Goal: Task Accomplishment & Management: Manage account settings

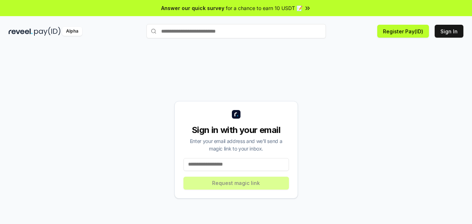
click at [227, 168] on input at bounding box center [236, 164] width 106 height 13
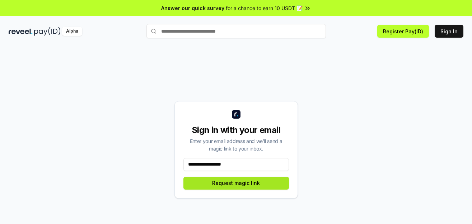
type input "**********"
click at [232, 184] on button "Request magic link" at bounding box center [236, 183] width 106 height 13
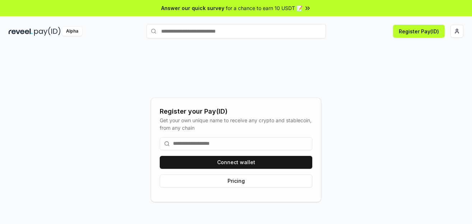
click at [232, 145] on input at bounding box center [236, 143] width 153 height 13
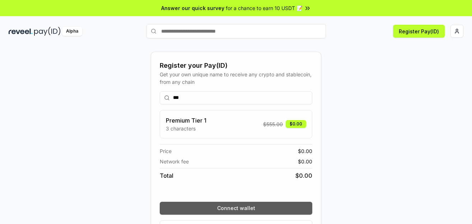
type input "***"
click at [234, 207] on button "Connect wallet" at bounding box center [236, 208] width 153 height 13
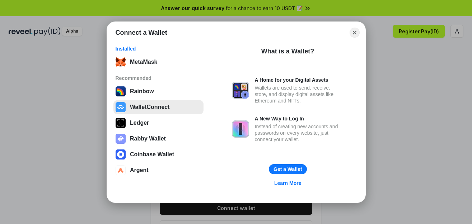
click at [137, 108] on button "WalletConnect" at bounding box center [158, 107] width 90 height 14
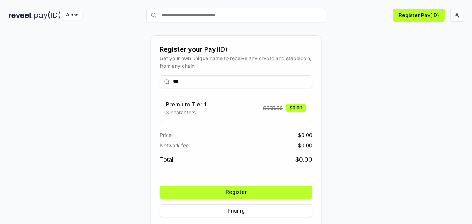
scroll to position [24, 0]
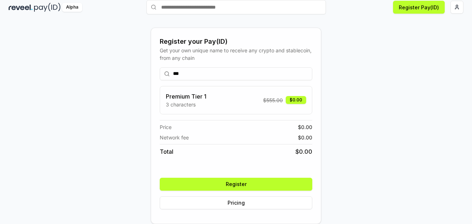
click at [235, 184] on button "Register" at bounding box center [236, 184] width 153 height 13
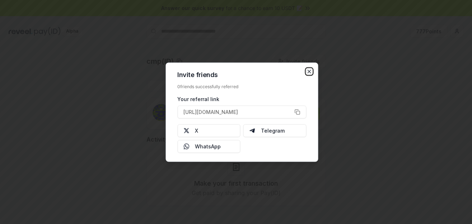
click at [311, 71] on icon "button" at bounding box center [309, 72] width 6 height 6
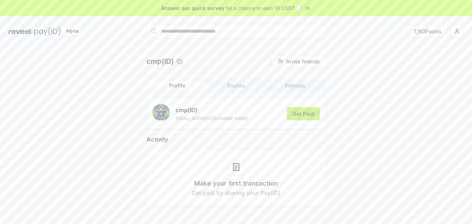
click at [301, 114] on button "Get Paid" at bounding box center [303, 113] width 33 height 13
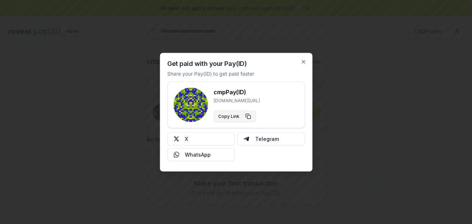
click at [247, 116] on button "Copy Link" at bounding box center [235, 116] width 42 height 11
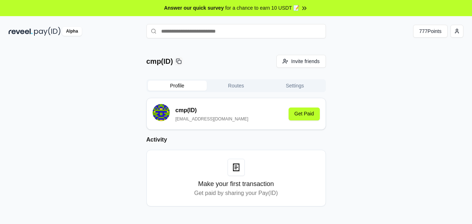
click at [232, 88] on button "Routes" at bounding box center [236, 86] width 59 height 10
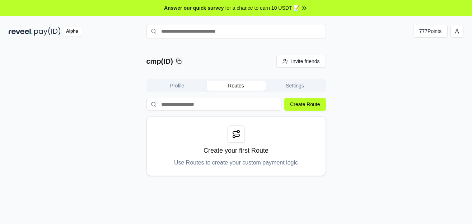
click at [297, 88] on button "Settings" at bounding box center [295, 86] width 59 height 10
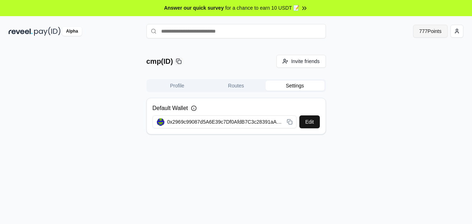
click at [431, 31] on button "777 Points" at bounding box center [430, 31] width 34 height 13
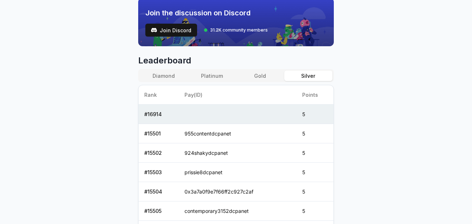
scroll to position [258, 0]
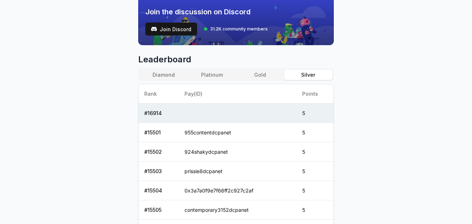
click at [258, 76] on button "Gold" at bounding box center [260, 75] width 48 height 10
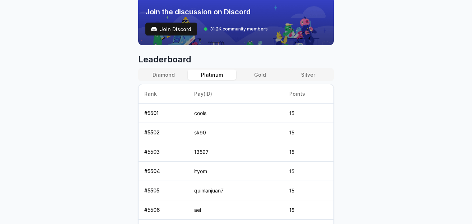
click at [214, 75] on button "Platinum" at bounding box center [212, 75] width 48 height 10
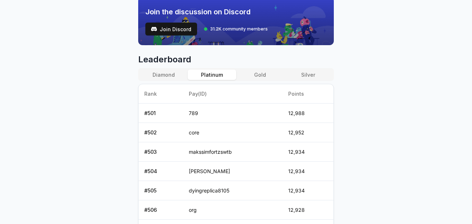
click at [254, 75] on button "Gold" at bounding box center [260, 75] width 48 height 10
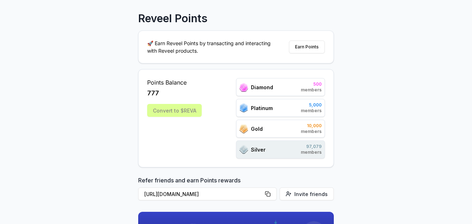
scroll to position [0, 0]
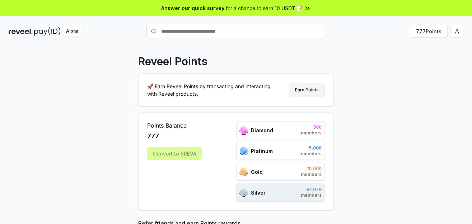
click at [308, 90] on button "Earn Points" at bounding box center [307, 90] width 36 height 13
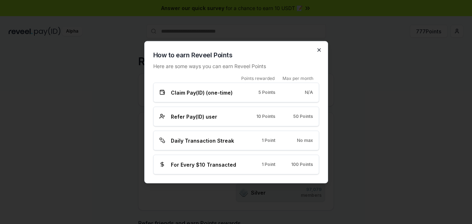
click at [318, 51] on icon "button" at bounding box center [319, 49] width 3 height 3
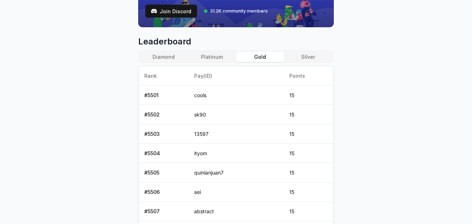
scroll to position [258, 0]
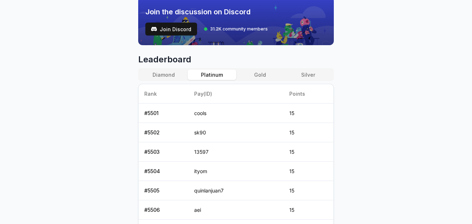
click at [216, 75] on button "Platinum" at bounding box center [212, 75] width 48 height 10
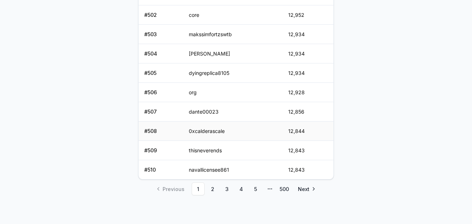
scroll to position [204, 0]
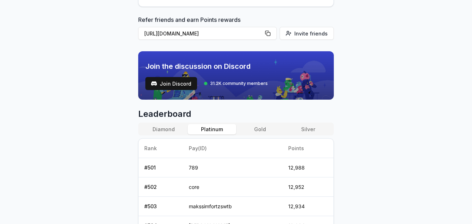
click at [261, 132] on button "Gold" at bounding box center [260, 129] width 48 height 10
click at [305, 128] on button "Silver" at bounding box center [308, 129] width 48 height 10
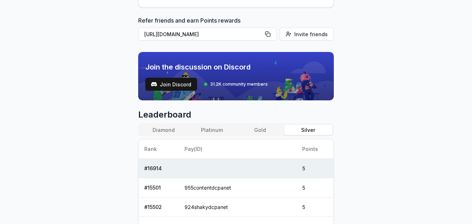
scroll to position [247, 0]
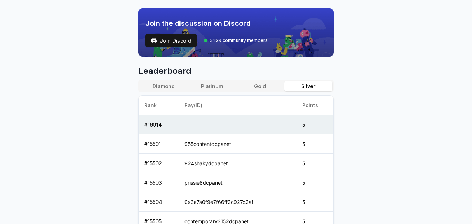
click at [263, 88] on button "Gold" at bounding box center [260, 86] width 48 height 10
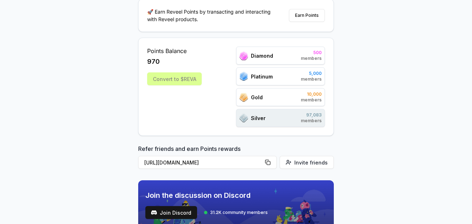
scroll to position [0, 0]
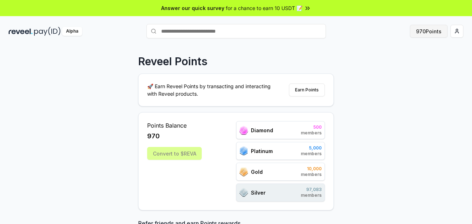
click at [430, 30] on button "970 Points" at bounding box center [429, 31] width 38 height 13
click at [423, 29] on button "1,163 Points" at bounding box center [428, 31] width 40 height 13
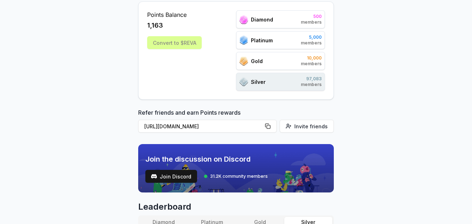
scroll to position [283, 0]
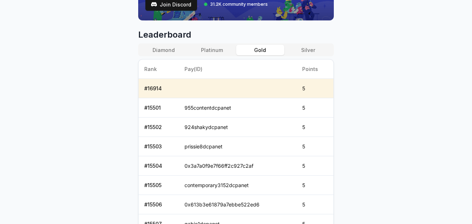
click at [261, 51] on button "Gold" at bounding box center [260, 50] width 48 height 10
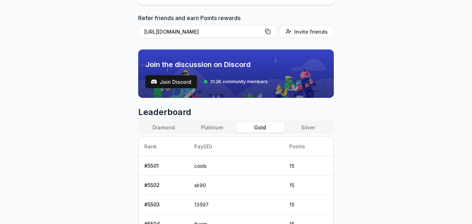
scroll to position [204, 0]
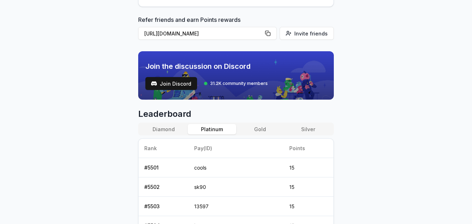
click at [219, 129] on button "Platinum" at bounding box center [212, 129] width 48 height 10
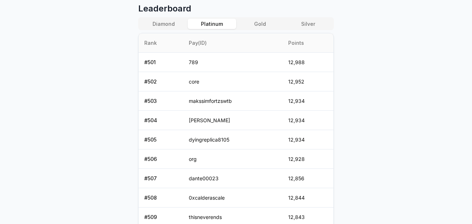
scroll to position [290, 0]
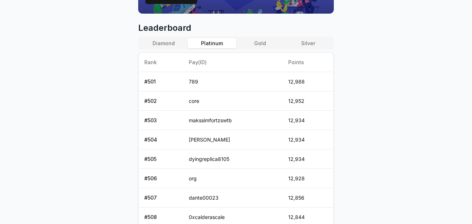
click at [158, 46] on button "Diamond" at bounding box center [164, 43] width 48 height 10
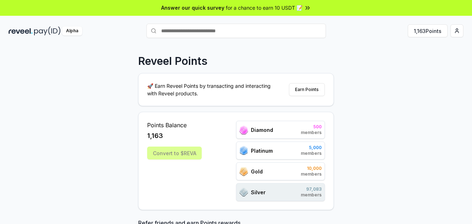
scroll to position [0, 0]
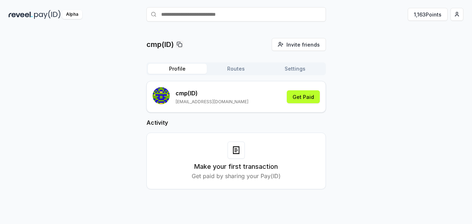
scroll to position [20, 0]
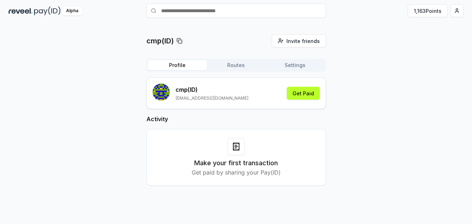
click at [234, 67] on button "Routes" at bounding box center [236, 65] width 59 height 10
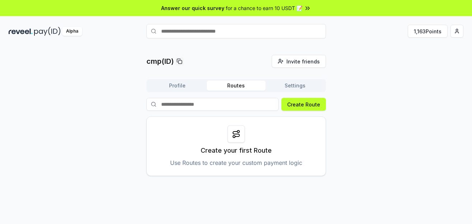
click at [297, 85] on button "Settings" at bounding box center [295, 86] width 59 height 10
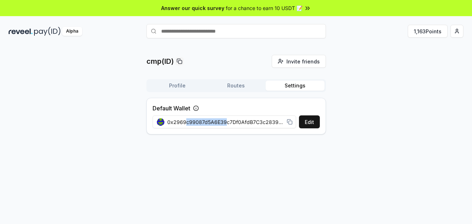
drag, startPoint x: 226, startPoint y: 122, endPoint x: 186, endPoint y: 126, distance: 40.7
click at [186, 126] on span "0x2969c99087d5A6E39c7Df0AfdB7C3c28391aA084" at bounding box center [225, 122] width 117 height 8
click at [218, 109] on div "Default Wallet Edit 0x2969c99087d5A6E39c7Df0AfdB7C3c28391aA084" at bounding box center [235, 116] width 179 height 37
click at [456, 31] on html "Answer our quick survey for a chance to earn 10 USDT 📝 Alpha 1,163 Points cmp(I…" at bounding box center [236, 112] width 472 height 224
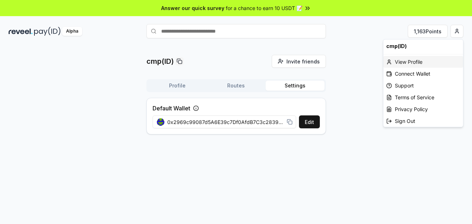
click at [406, 62] on div "View Profile" at bounding box center [423, 62] width 80 height 12
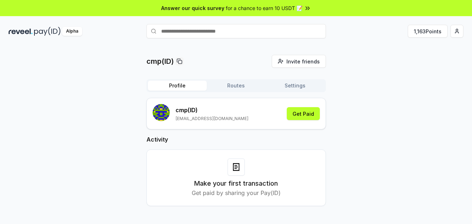
click at [160, 113] on rect "submit" at bounding box center [161, 112] width 17 height 17
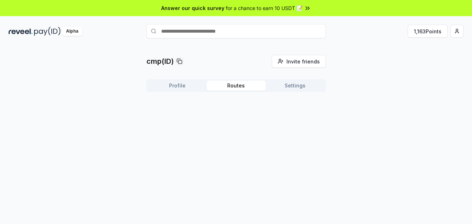
click at [233, 86] on button "Routes" at bounding box center [236, 86] width 59 height 10
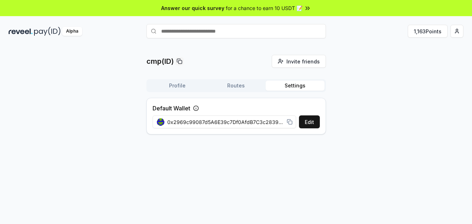
click at [296, 87] on button "Settings" at bounding box center [295, 86] width 59 height 10
click at [241, 87] on button "Routes" at bounding box center [236, 86] width 59 height 10
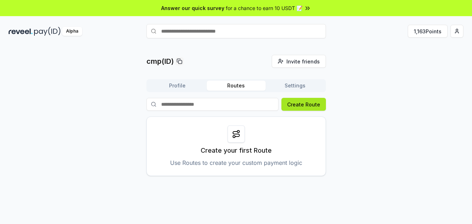
click at [302, 104] on button "Create Route" at bounding box center [303, 104] width 44 height 13
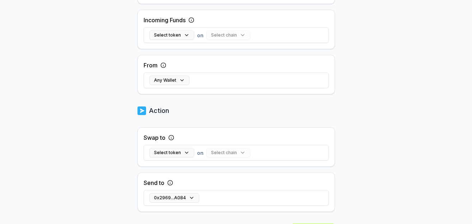
scroll to position [238, 0]
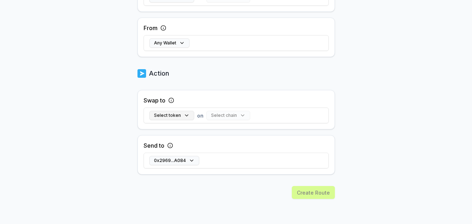
click at [183, 115] on button "Select token" at bounding box center [171, 115] width 45 height 9
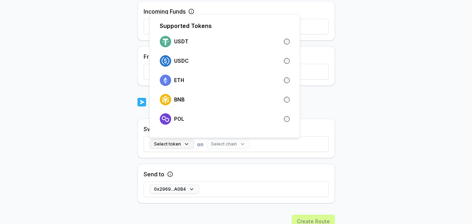
scroll to position [195, 0]
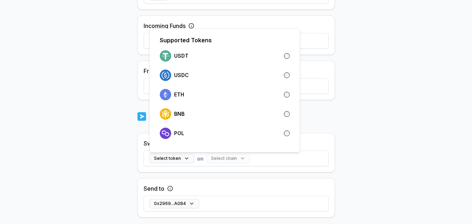
click at [117, 123] on body "Answer our quick survey for a chance to earn 10 USDT 📝 Alpha 1,163 Points Back …" at bounding box center [236, 112] width 472 height 224
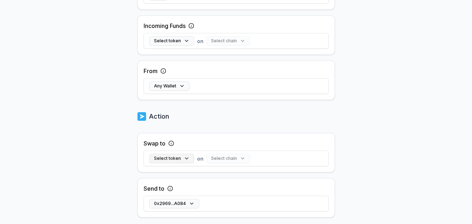
click at [169, 159] on button "Select token" at bounding box center [171, 158] width 45 height 9
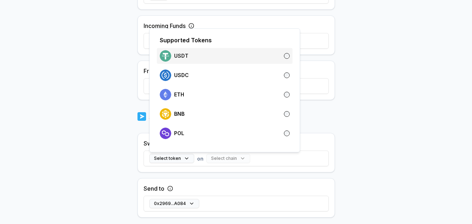
click at [188, 57] on div "USDT" at bounding box center [225, 55] width 130 height 11
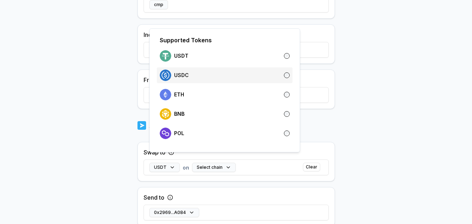
scroll to position [204, 0]
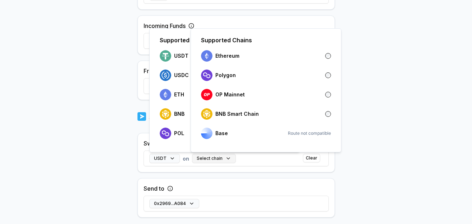
click at [219, 161] on button "Select chain" at bounding box center [214, 158] width 44 height 9
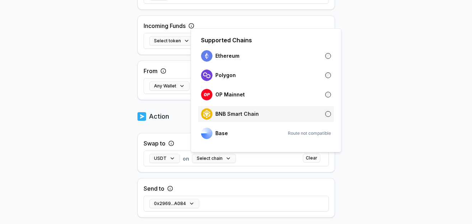
click at [245, 114] on p "BNB Smart Chain" at bounding box center [236, 114] width 43 height 6
click at [268, 170] on div "Swap to USDT on BNB Smart Chain Clear" at bounding box center [235, 152] width 197 height 39
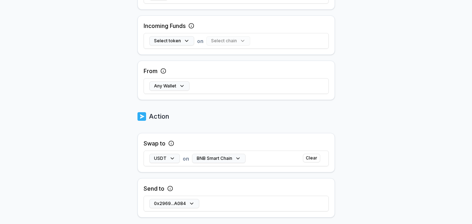
scroll to position [247, 0]
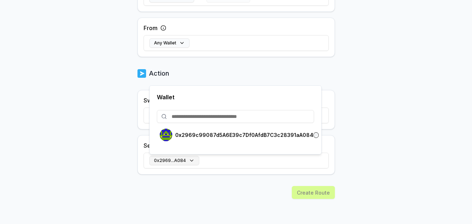
click at [189, 159] on button "0x2969...A084" at bounding box center [174, 160] width 50 height 9
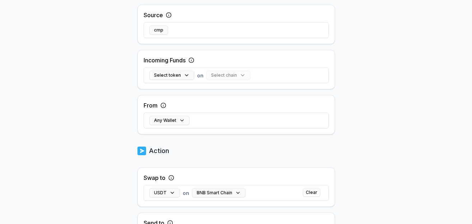
scroll to position [161, 0]
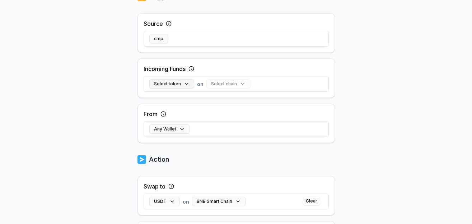
click at [179, 82] on button "Select token" at bounding box center [171, 83] width 45 height 9
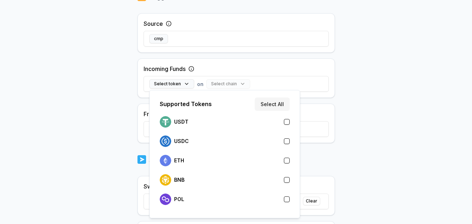
click at [226, 67] on div "Incoming Funds Select token on Select chain" at bounding box center [235, 77] width 197 height 39
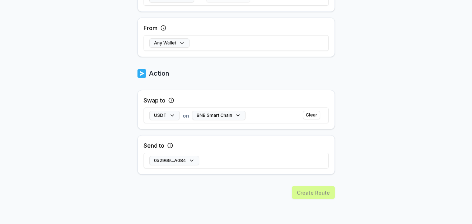
scroll to position [118, 0]
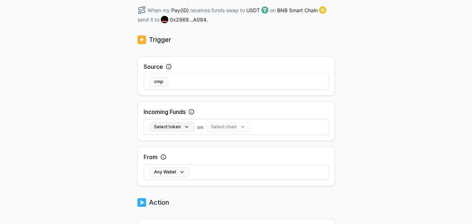
click at [171, 126] on button "Select token" at bounding box center [171, 126] width 45 height 9
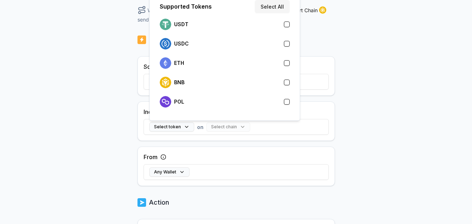
click at [272, 9] on button "Select All" at bounding box center [272, 6] width 35 height 13
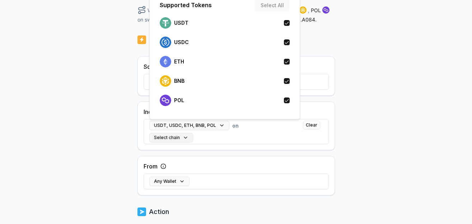
click at [178, 139] on button "Select chain" at bounding box center [171, 137] width 44 height 9
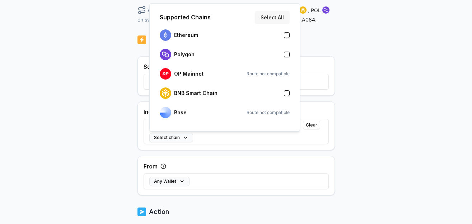
click at [275, 17] on button "Select All" at bounding box center [272, 17] width 35 height 13
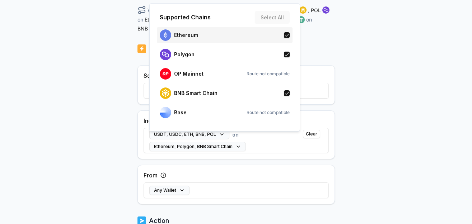
scroll to position [127, 0]
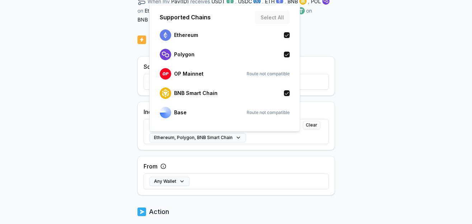
click at [211, 159] on div "From Any Wallet" at bounding box center [235, 175] width 197 height 39
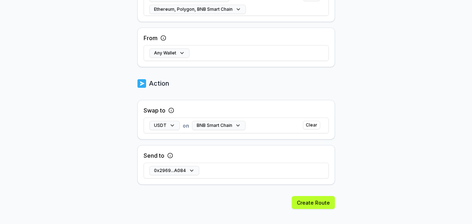
scroll to position [256, 0]
click at [181, 53] on button "Any Wallet" at bounding box center [169, 52] width 40 height 9
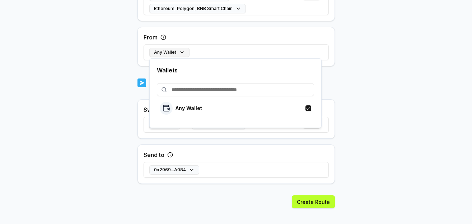
click at [181, 53] on button "Any Wallet" at bounding box center [169, 52] width 40 height 9
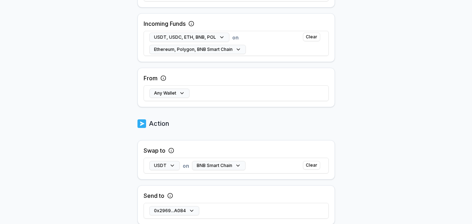
scroll to position [266, 0]
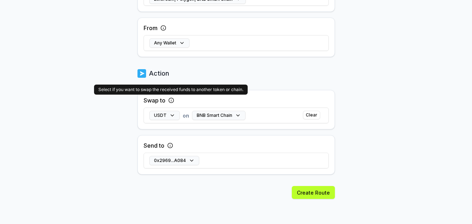
click at [171, 101] on icon at bounding box center [171, 101] width 6 height 6
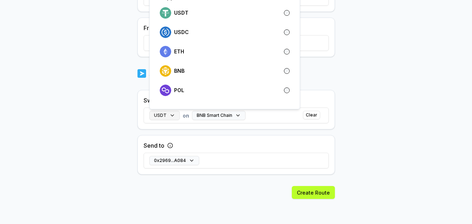
click at [166, 117] on button "USDT" at bounding box center [164, 115] width 31 height 9
click at [249, 174] on div "Send to 0x2969...A084" at bounding box center [235, 154] width 197 height 39
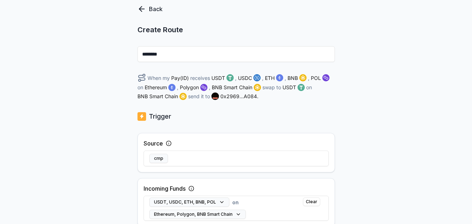
scroll to position [0, 0]
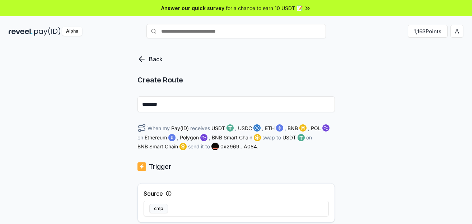
click at [188, 104] on input "********" at bounding box center [235, 105] width 197 height 16
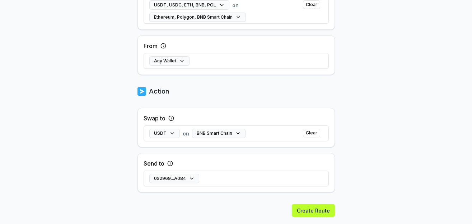
scroll to position [266, 0]
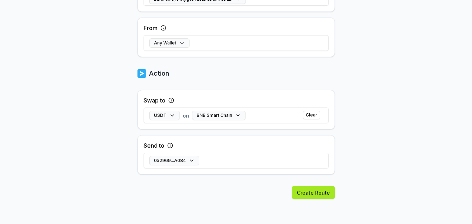
type input "********"
click at [312, 193] on button "Create Route" at bounding box center [313, 192] width 43 height 13
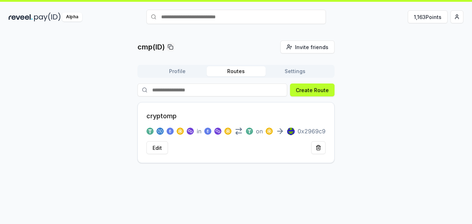
scroll to position [20, 0]
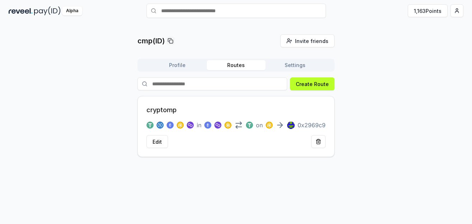
click at [299, 65] on button "Settings" at bounding box center [295, 65] width 59 height 10
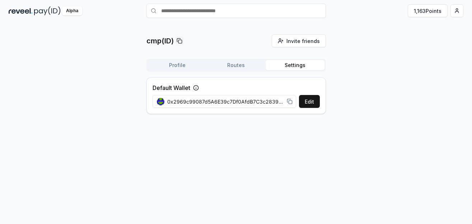
click at [175, 65] on button "Profile" at bounding box center [177, 65] width 59 height 10
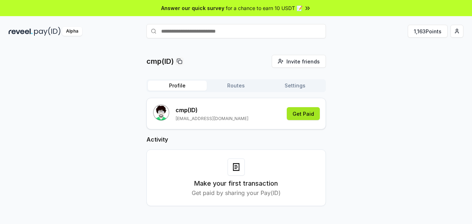
click at [306, 114] on button "Get Paid" at bounding box center [303, 113] width 33 height 13
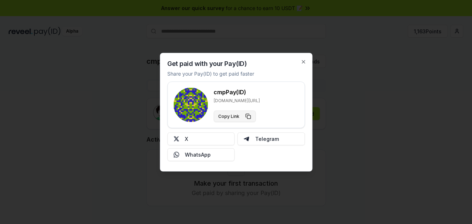
click at [245, 117] on button "Copy Link" at bounding box center [235, 116] width 42 height 11
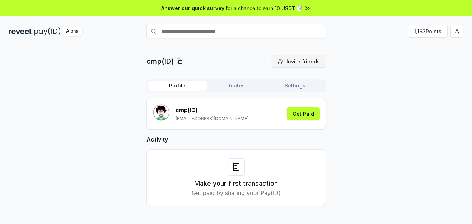
click at [297, 61] on span "Invite friends" at bounding box center [302, 62] width 33 height 8
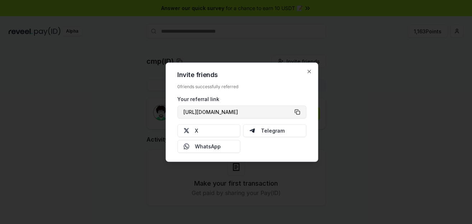
click at [296, 111] on button "[URL][DOMAIN_NAME]" at bounding box center [241, 112] width 129 height 13
click at [307, 72] on icon "button" at bounding box center [309, 72] width 6 height 6
